Goal: Navigation & Orientation: Find specific page/section

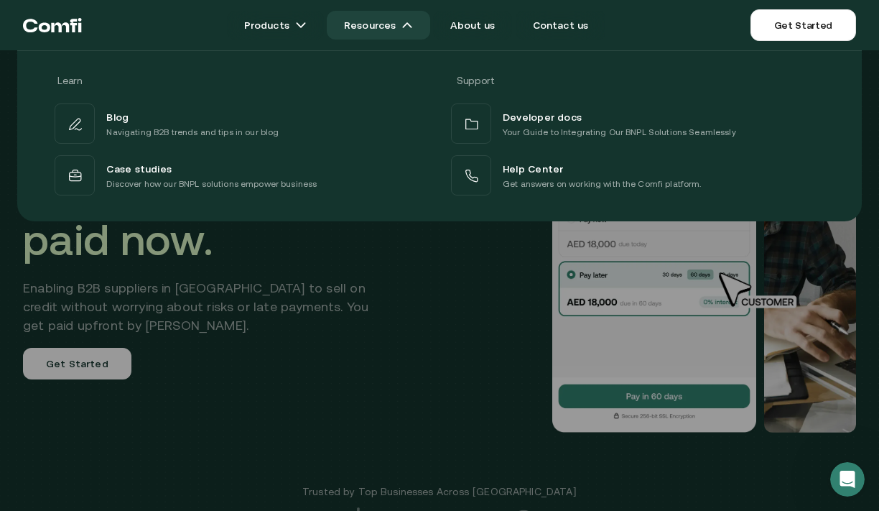
click at [413, 29] on img at bounding box center [407, 24] width 11 height 11
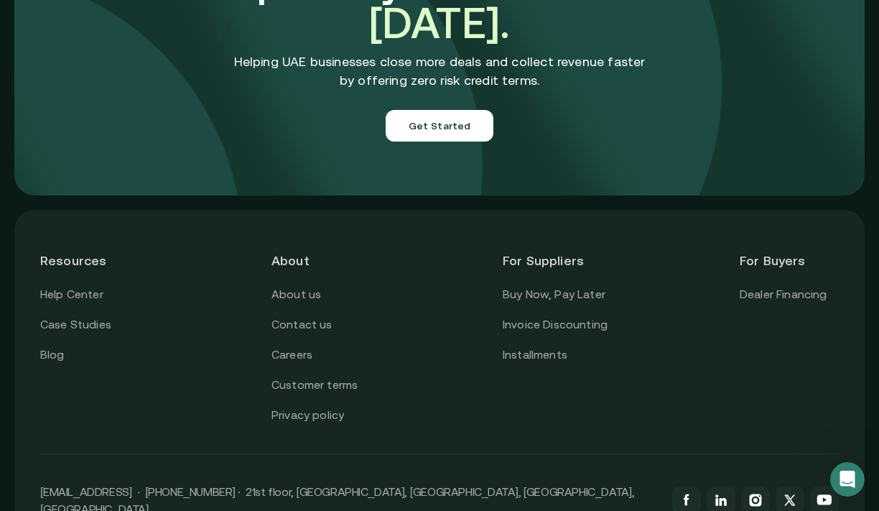
scroll to position [4977, 0]
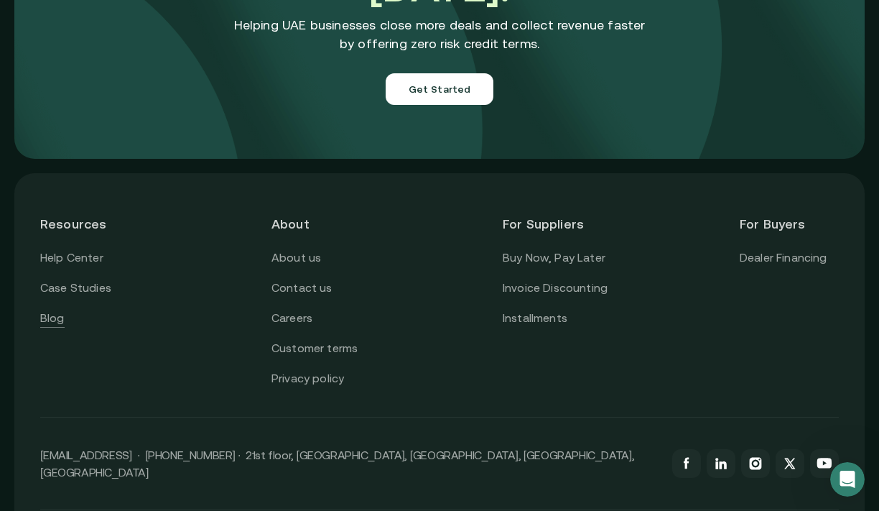
click at [47, 309] on link "Blog" at bounding box center [52, 318] width 24 height 19
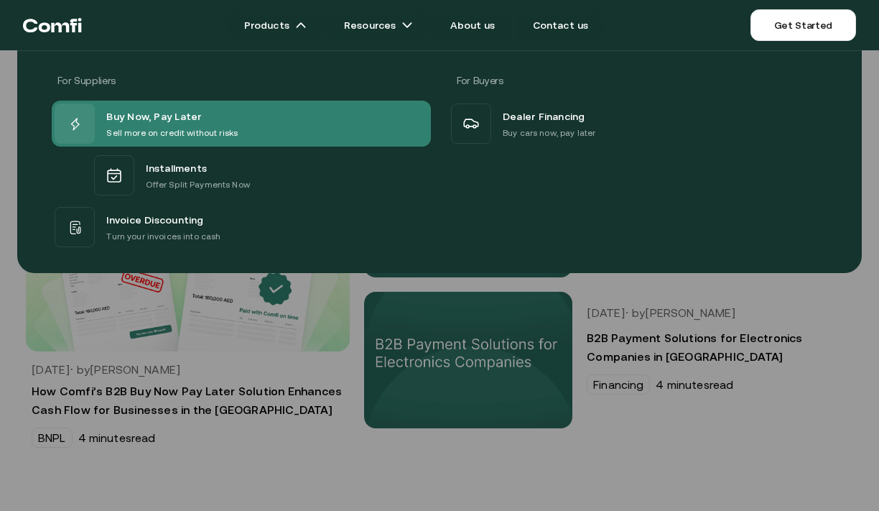
click at [120, 109] on span "Buy Now, Pay Later" at bounding box center [153, 116] width 95 height 19
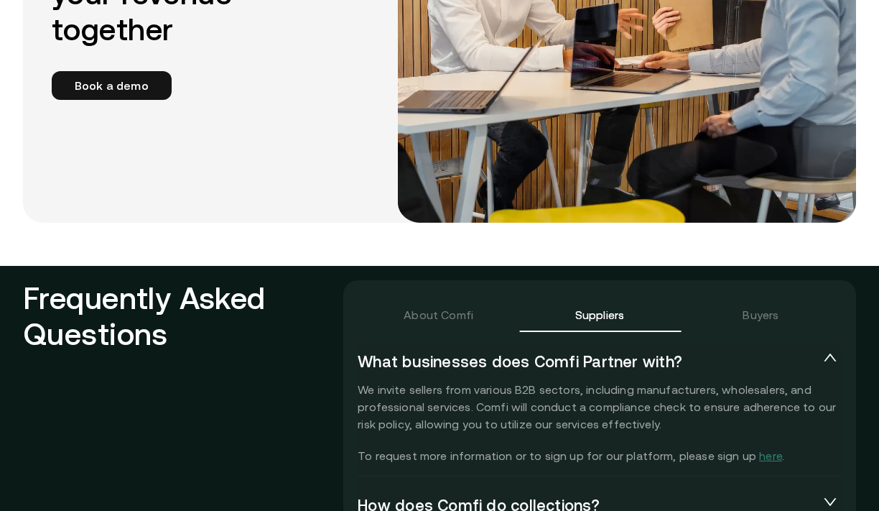
scroll to position [2868, 0]
